Goal: Task Accomplishment & Management: Manage account settings

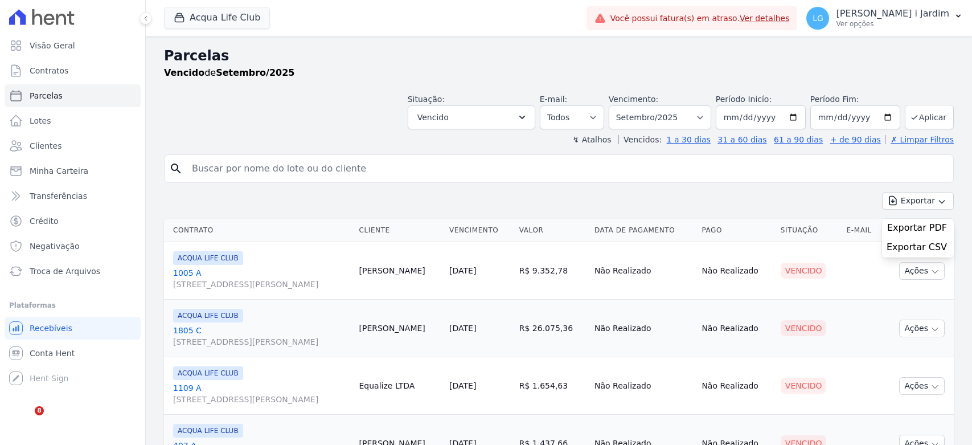
select select
click at [218, 117] on div "Situação: Agendado Em Aberto Pago Processando Cancelado Vencido Transferindo De…" at bounding box center [559, 109] width 790 height 40
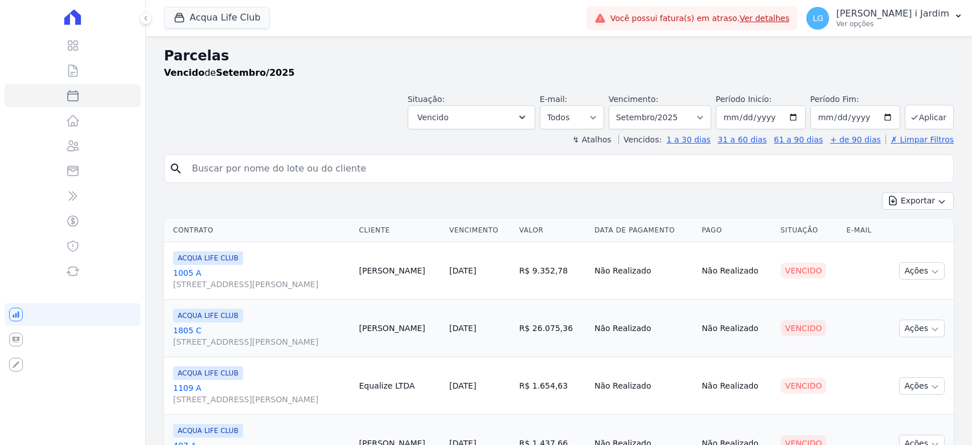
select select
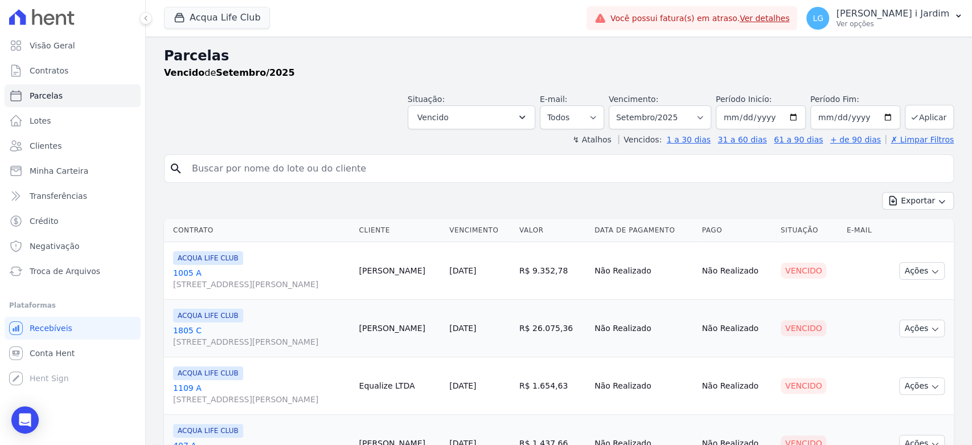
click at [223, 30] on div "Acqua Life Club Trapisa Engenharia Acaiá Residencial Icatu Residencial PORTO5 I…" at bounding box center [373, 18] width 418 height 38
click at [223, 28] on span "Acqua Life Club" at bounding box center [217, 18] width 106 height 23
click at [225, 23] on button "Acqua Life Club" at bounding box center [217, 18] width 106 height 22
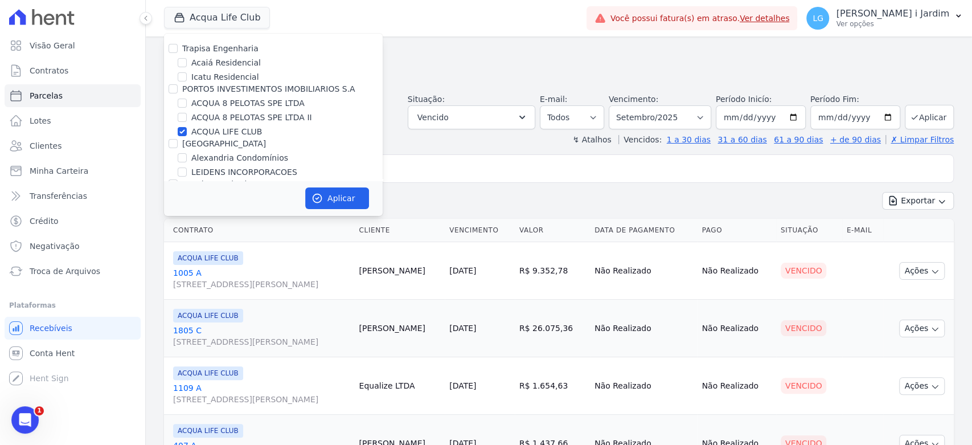
click at [215, 134] on label "ACQUA LIFE CLUB" at bounding box center [226, 132] width 71 height 12
click at [187, 134] on input "ACQUA LIFE CLUB" at bounding box center [182, 131] width 9 height 9
checkbox input "false"
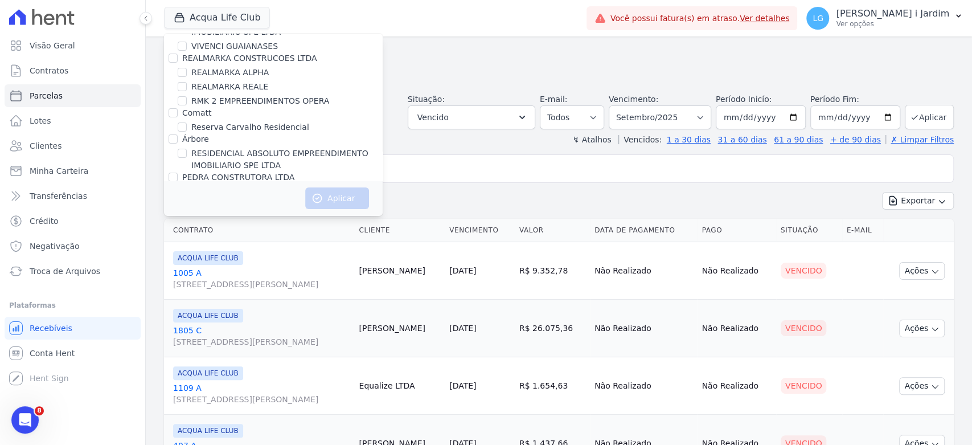
click at [283, 224] on div "[PERSON_NAME]" at bounding box center [273, 230] width 219 height 12
click at [285, 212] on label "RESIDENCIAL MS [PERSON_NAME]" at bounding box center [252, 218] width 122 height 12
click at [187, 213] on input "RESIDENCIAL MS [PERSON_NAME]" at bounding box center [182, 217] width 9 height 9
checkbox input "true"
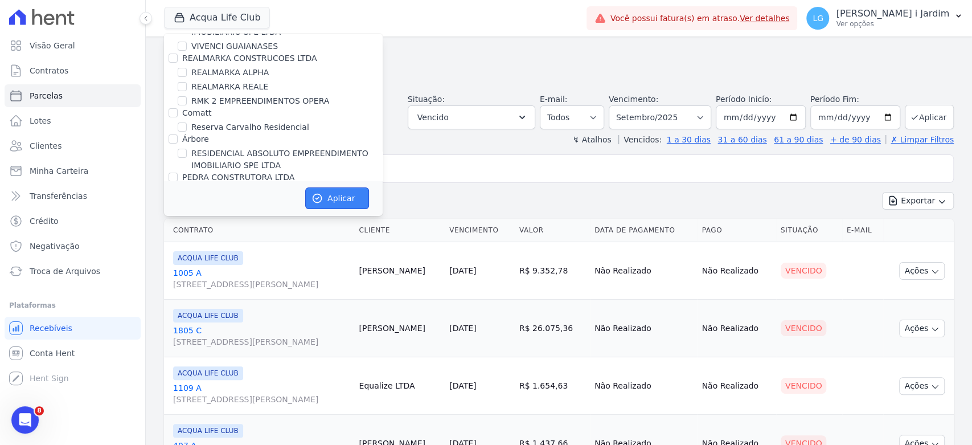
click at [361, 196] on button "Aplicar" at bounding box center [337, 198] width 64 height 22
select select
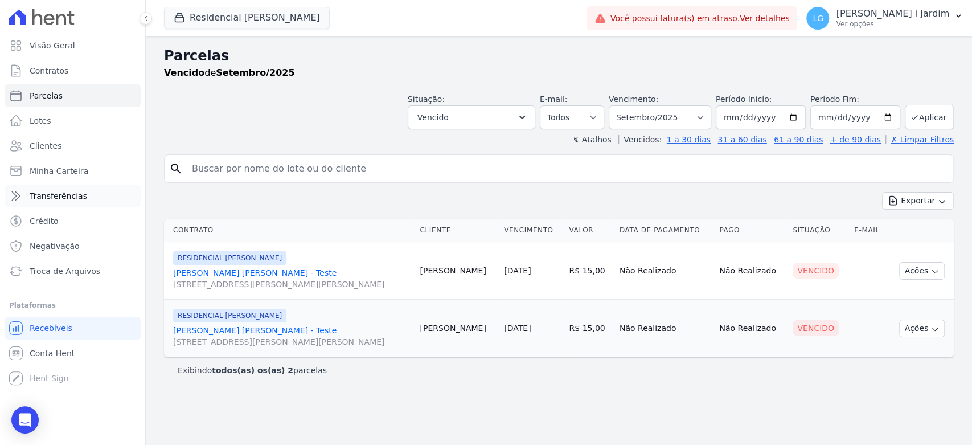
click at [79, 200] on span "Transferências" at bounding box center [59, 195] width 58 height 11
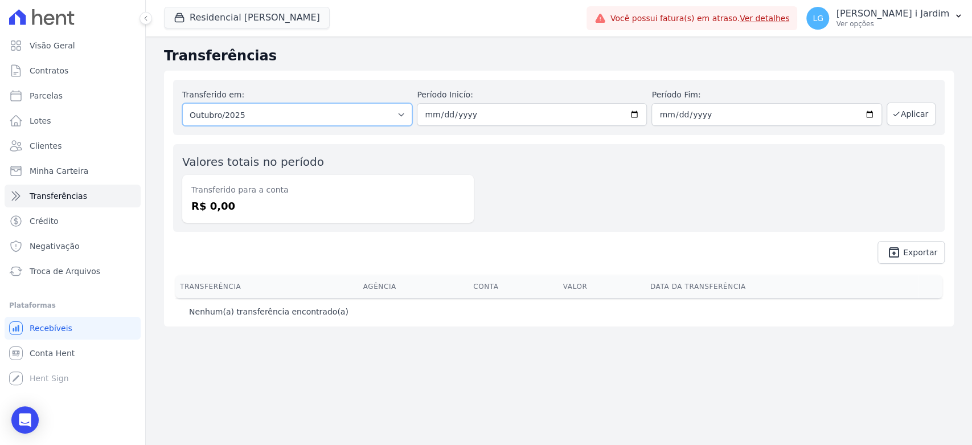
click at [326, 116] on select "Todos os meses Outubro/2025" at bounding box center [297, 114] width 230 height 23
select select "all"
click at [182, 103] on select "Todos os meses Outubro/2025" at bounding box center [297, 114] width 230 height 23
click at [329, 107] on select "Todos os meses Outubro/2025" at bounding box center [297, 114] width 230 height 23
click at [919, 121] on button "Aplicar" at bounding box center [911, 114] width 49 height 23
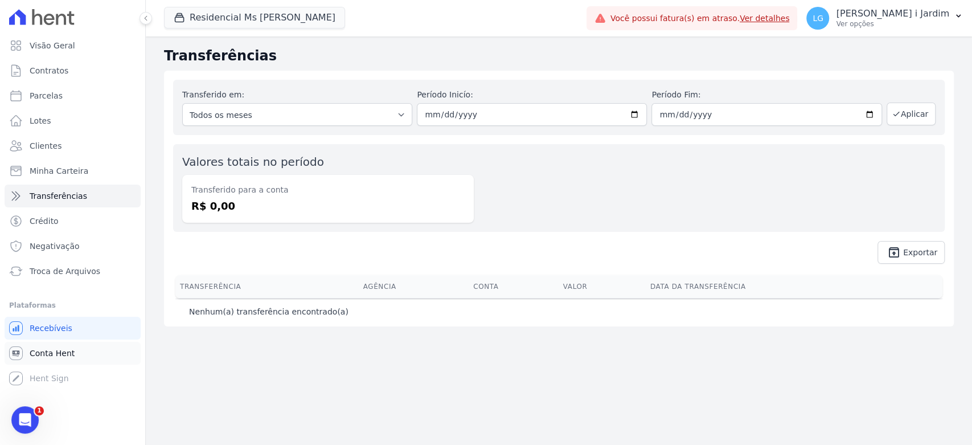
click at [72, 354] on link "Conta Hent" at bounding box center [73, 353] width 136 height 23
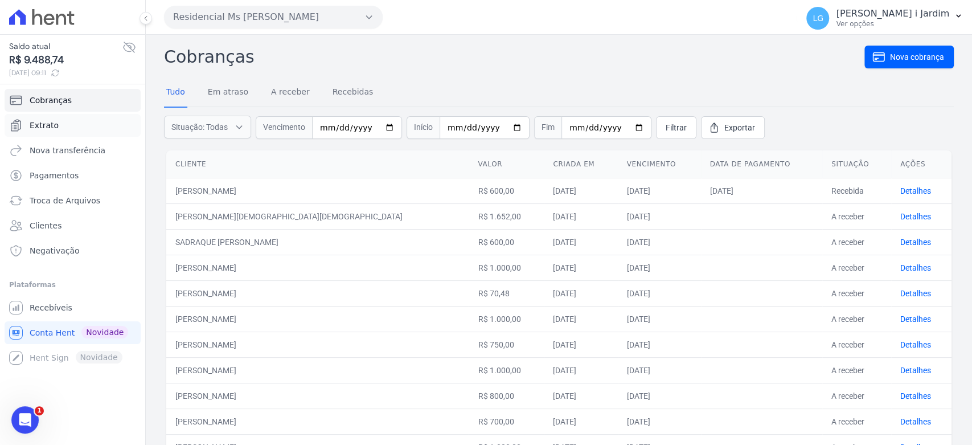
click at [68, 126] on link "Extrato" at bounding box center [73, 125] width 136 height 23
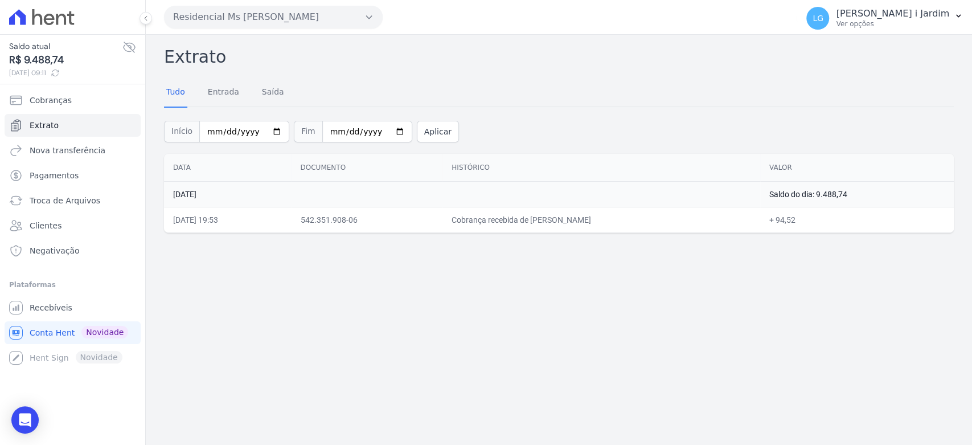
click at [429, 309] on div "Extrato Tudo Entrada [GEOGRAPHIC_DATA] Início [DATE] Fim [DATE] Aplicar Data Do…" at bounding box center [559, 240] width 826 height 410
